Goal: Register for event/course

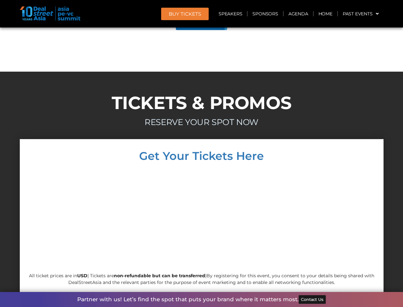
scroll to position [3618, 0]
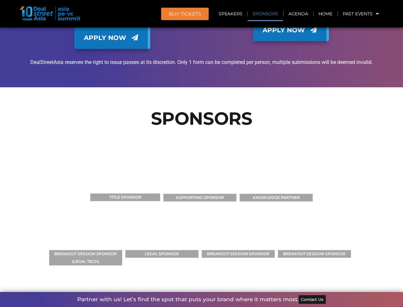
scroll to position [4519, 0]
